Goal: Transaction & Acquisition: Subscribe to service/newsletter

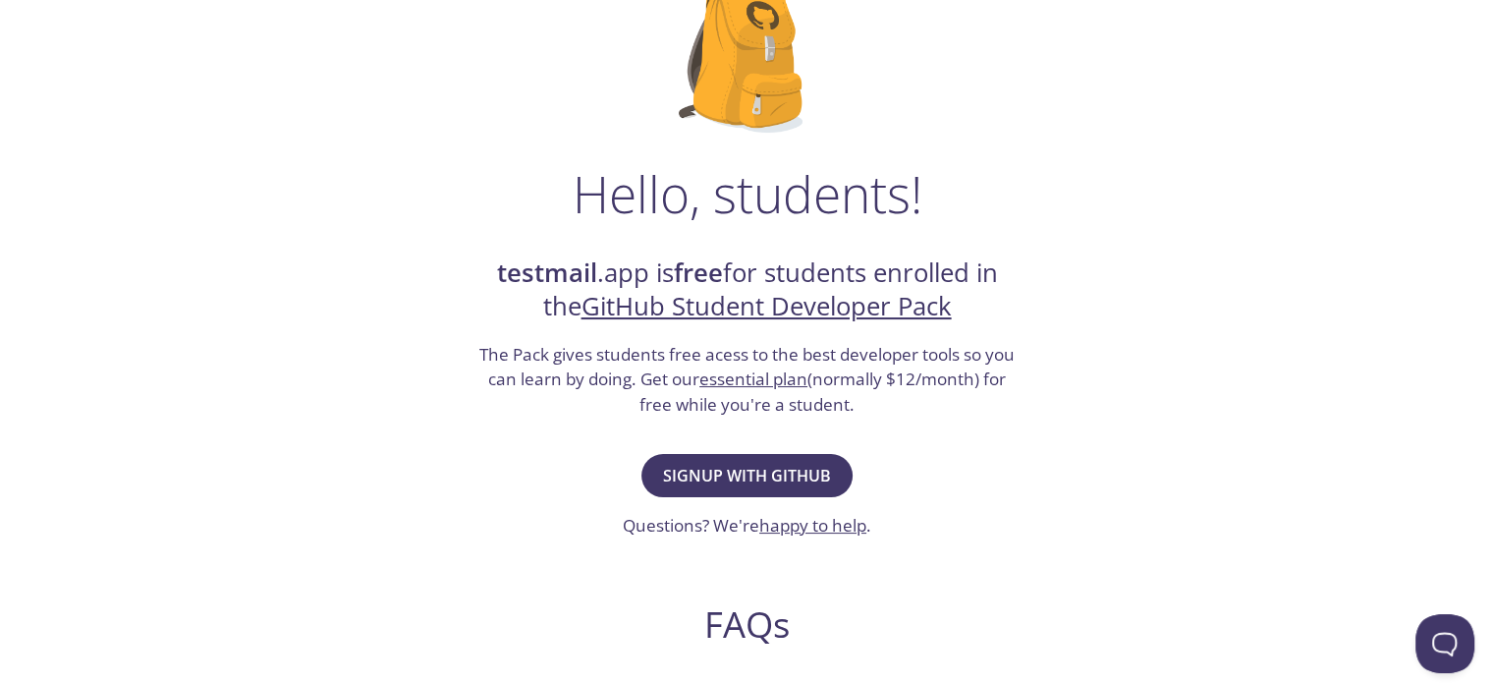
scroll to position [167, 0]
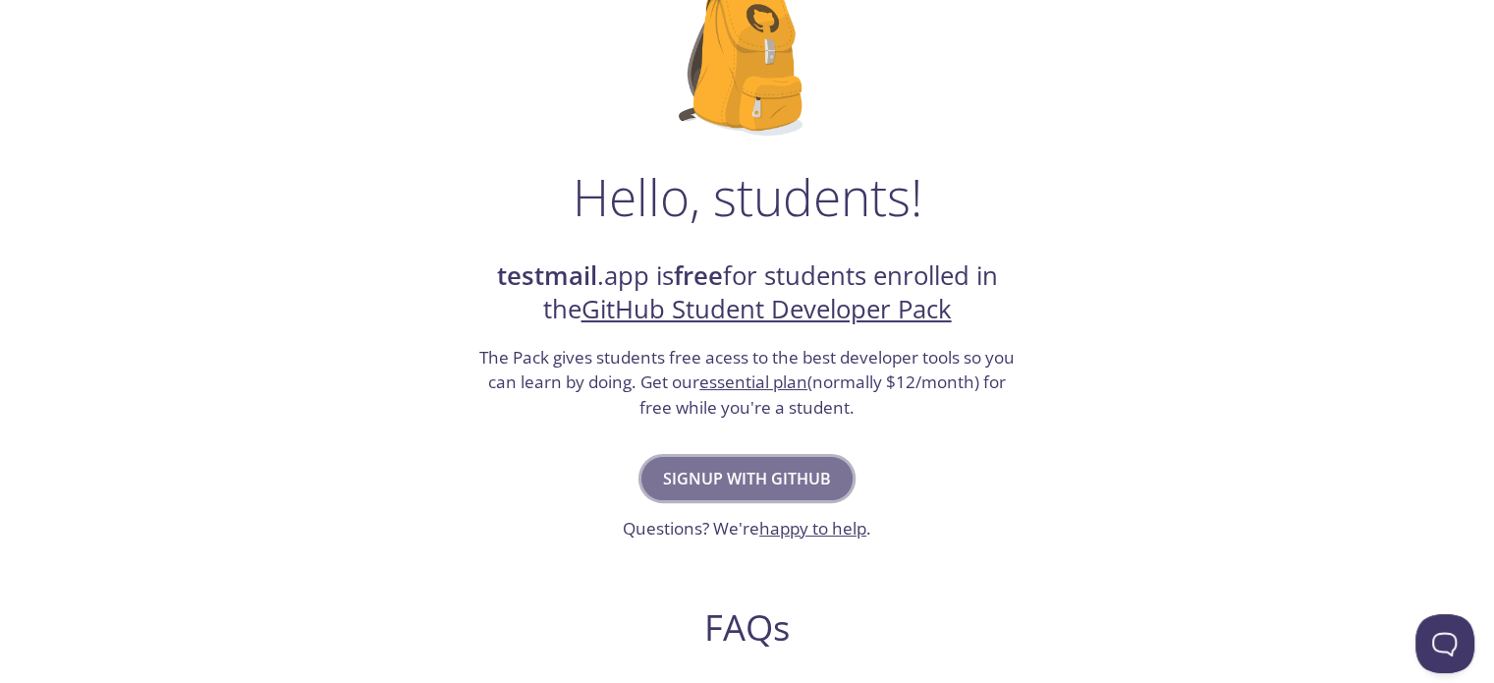
click at [730, 489] on span "Signup with GitHub" at bounding box center [747, 479] width 168 height 28
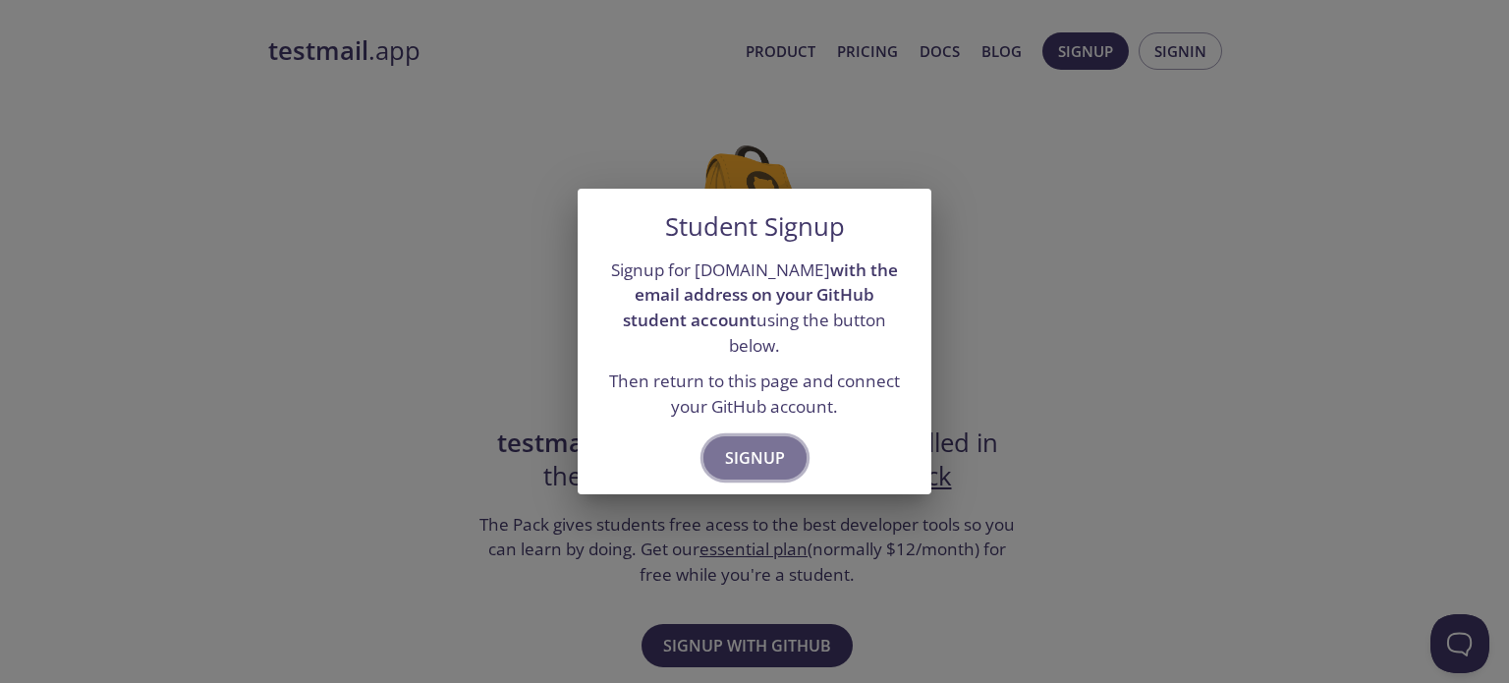
click at [743, 449] on span "Signup" at bounding box center [755, 458] width 60 height 28
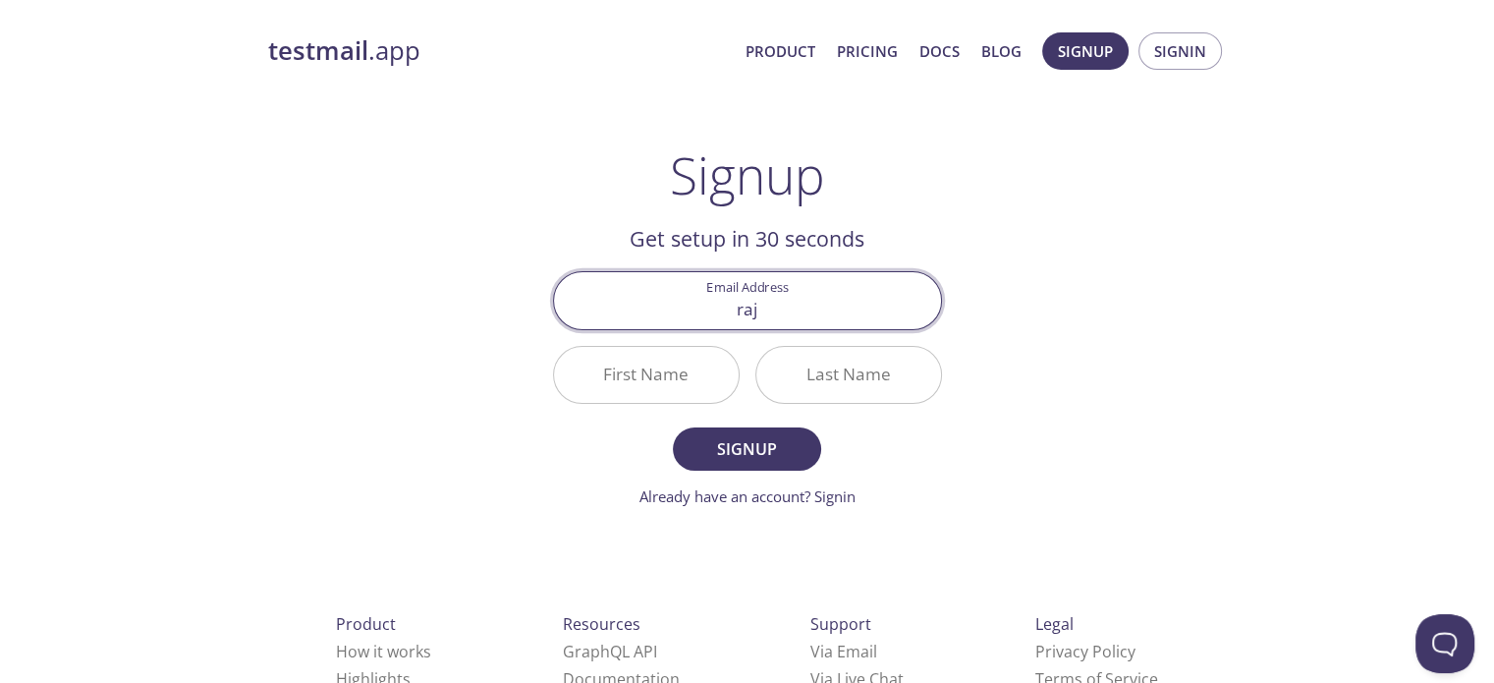
type input "[EMAIL_ADDRESS][DOMAIN_NAME]"
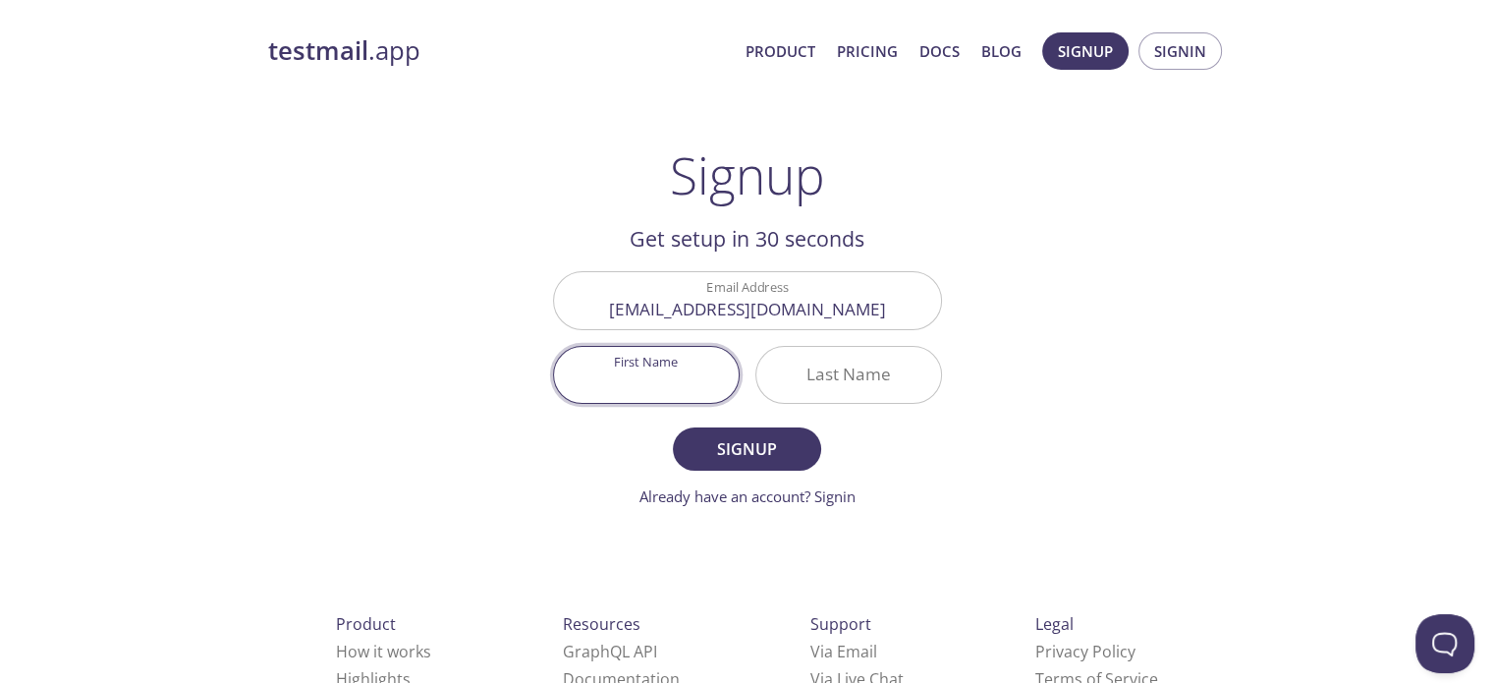
click at [650, 364] on input "First Name" at bounding box center [646, 375] width 185 height 56
type input "Rajat"
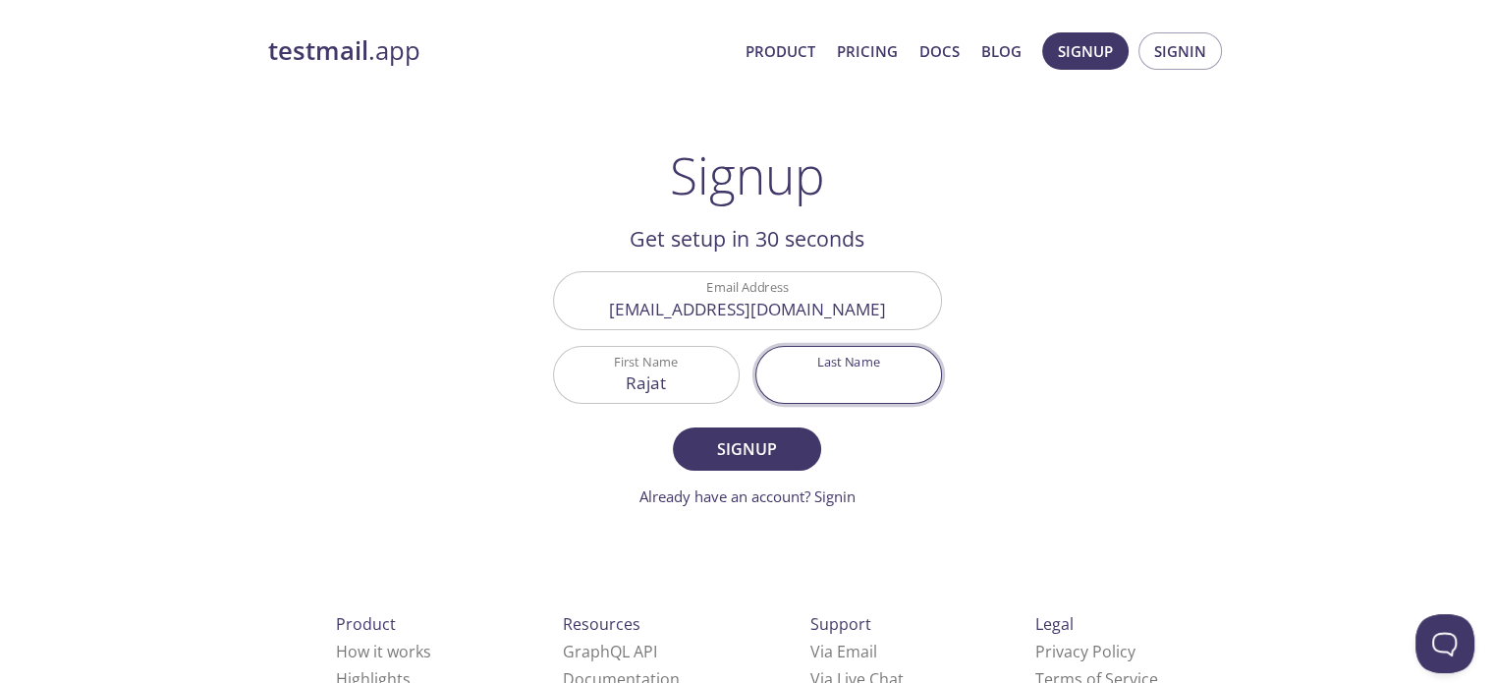
click at [808, 375] on input "Last Name" at bounding box center [848, 375] width 185 height 56
type input "[PERSON_NAME]"
click at [786, 441] on span "Signup" at bounding box center [747, 449] width 104 height 28
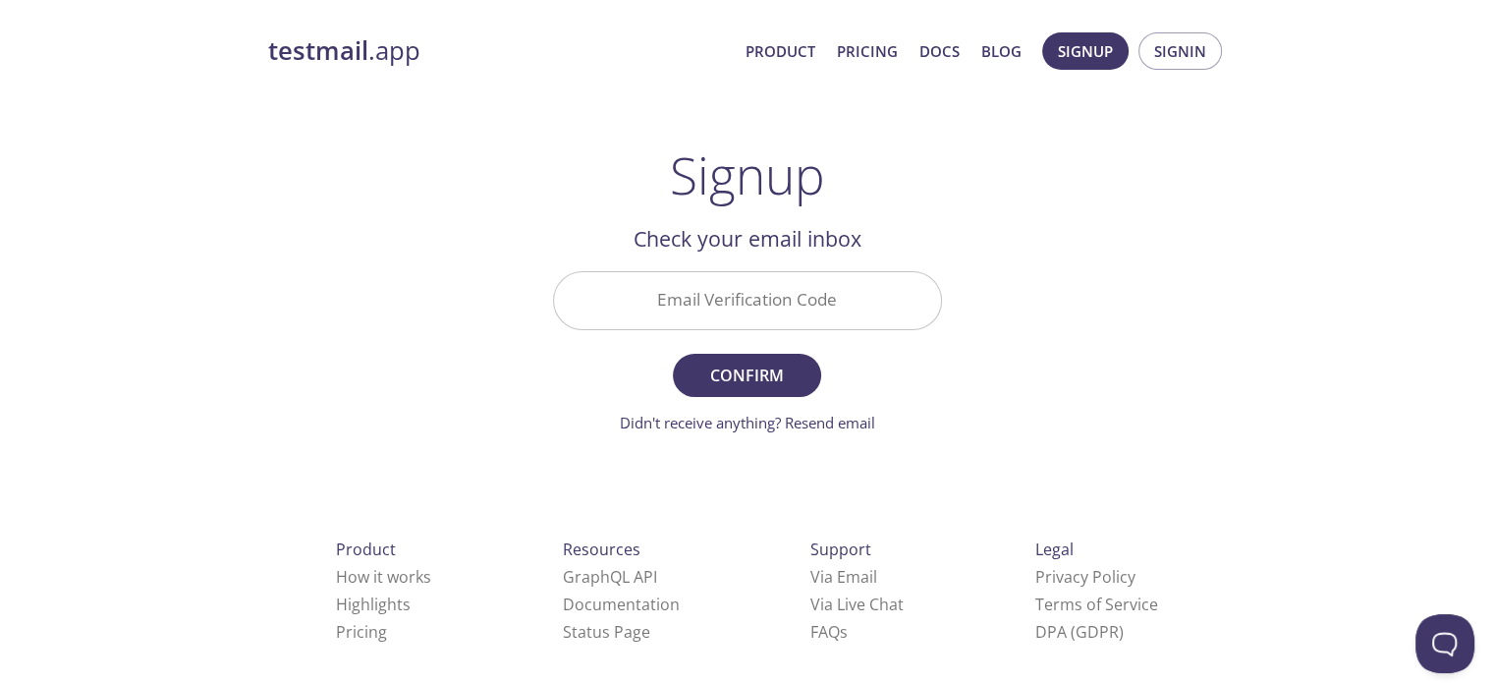
paste input "KEEKBKQ"
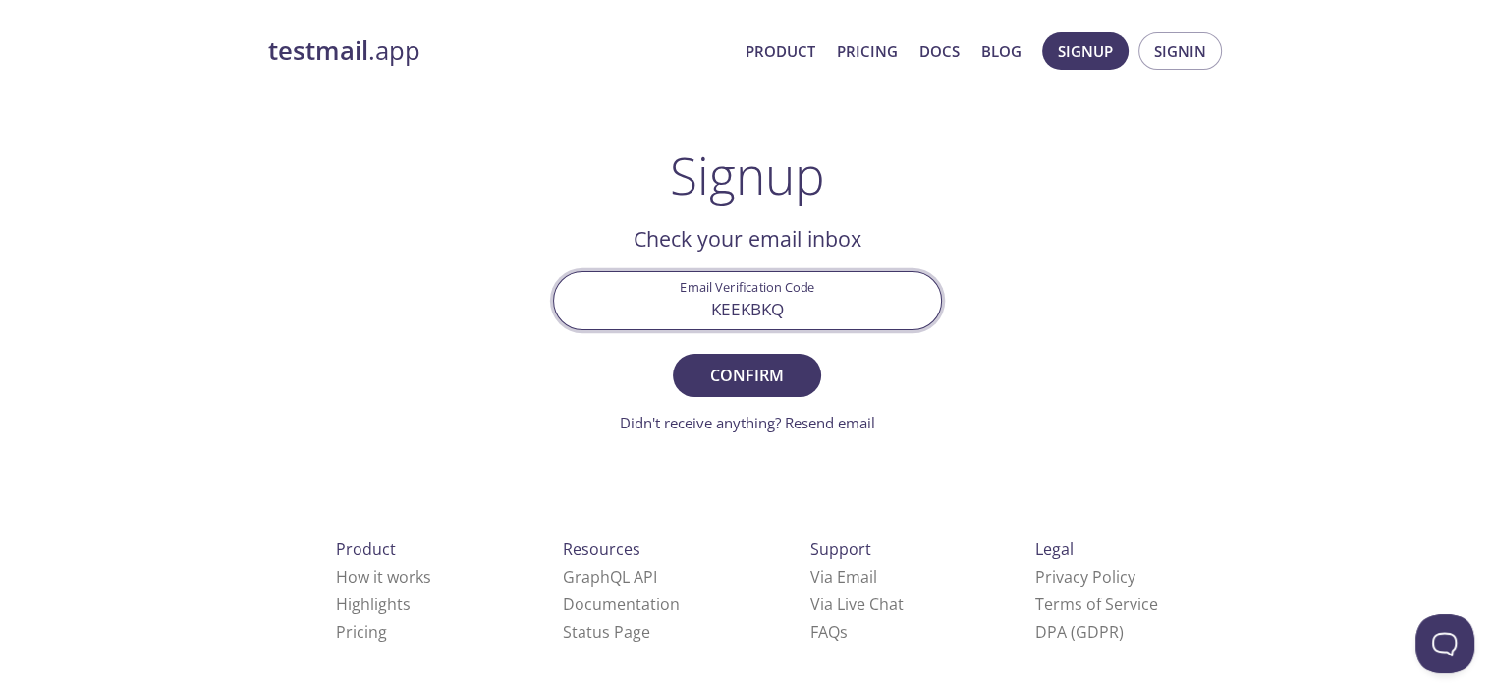
click at [884, 303] on input "KEEKBKQ" at bounding box center [747, 300] width 387 height 56
type input "KEEKBKQ"
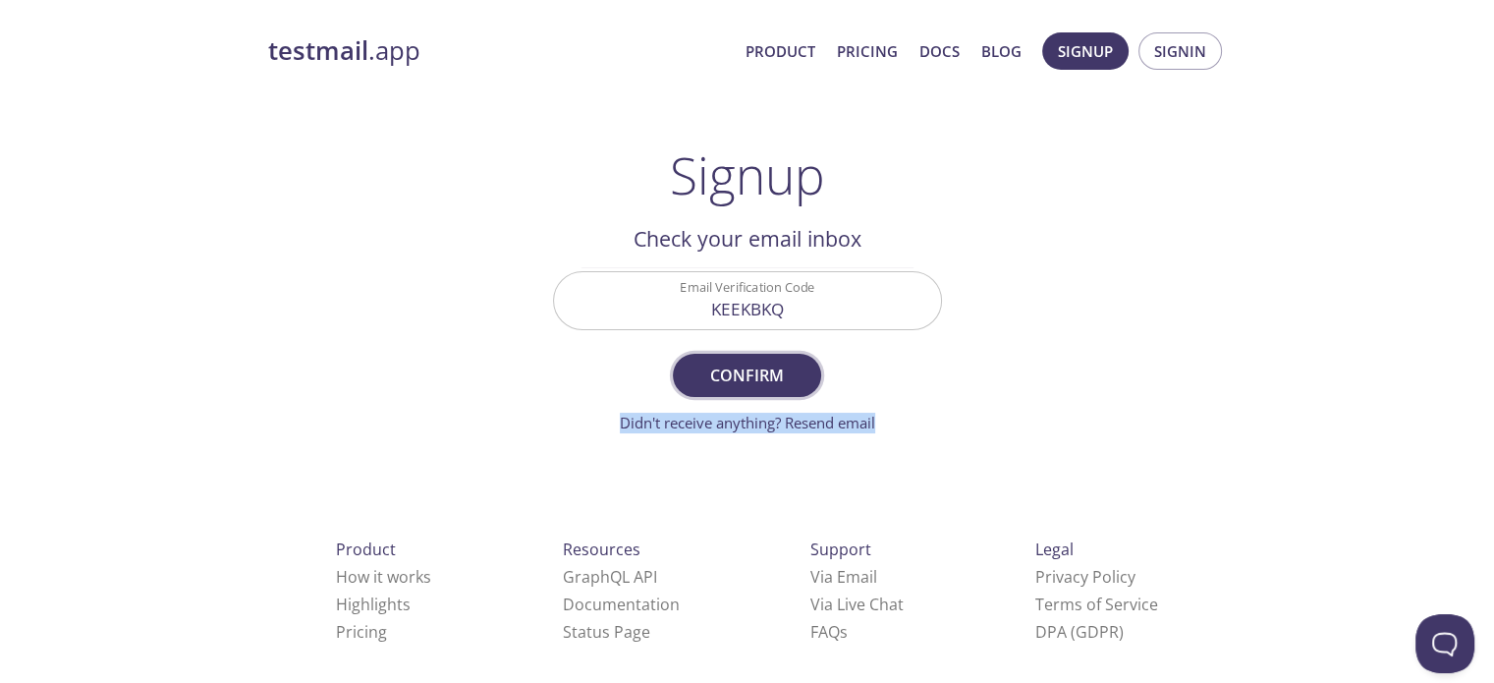
drag, startPoint x: 959, startPoint y: 386, endPoint x: 771, endPoint y: 355, distance: 190.3
click at [771, 355] on main "Signup Get setup in 30 seconds Email Address rajatkumar7x@gmail.com First Name …" at bounding box center [748, 289] width 436 height 288
click at [771, 355] on button "Confirm" at bounding box center [746, 375] width 147 height 43
